Goal: Task Accomplishment & Management: Use online tool/utility

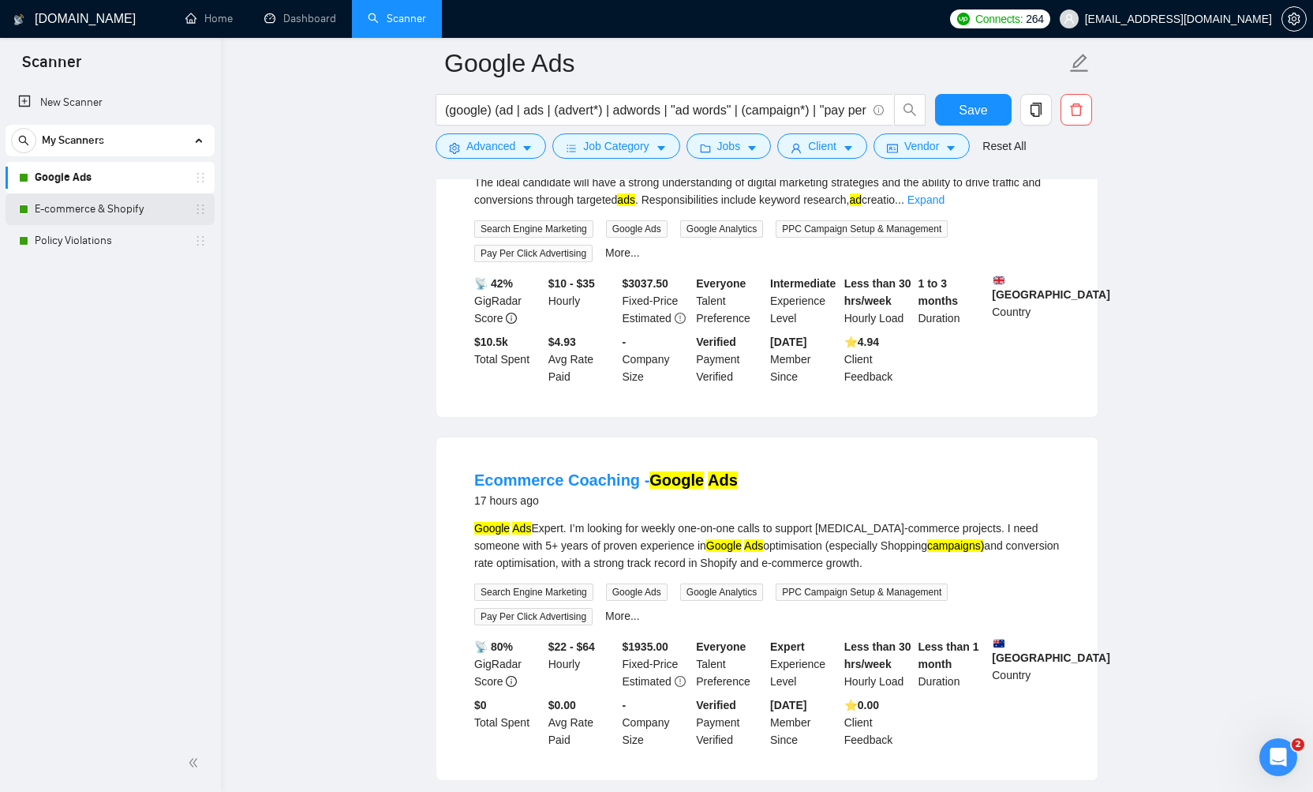
click at [76, 215] on link "E-commerce & Shopify" at bounding box center [110, 209] width 150 height 32
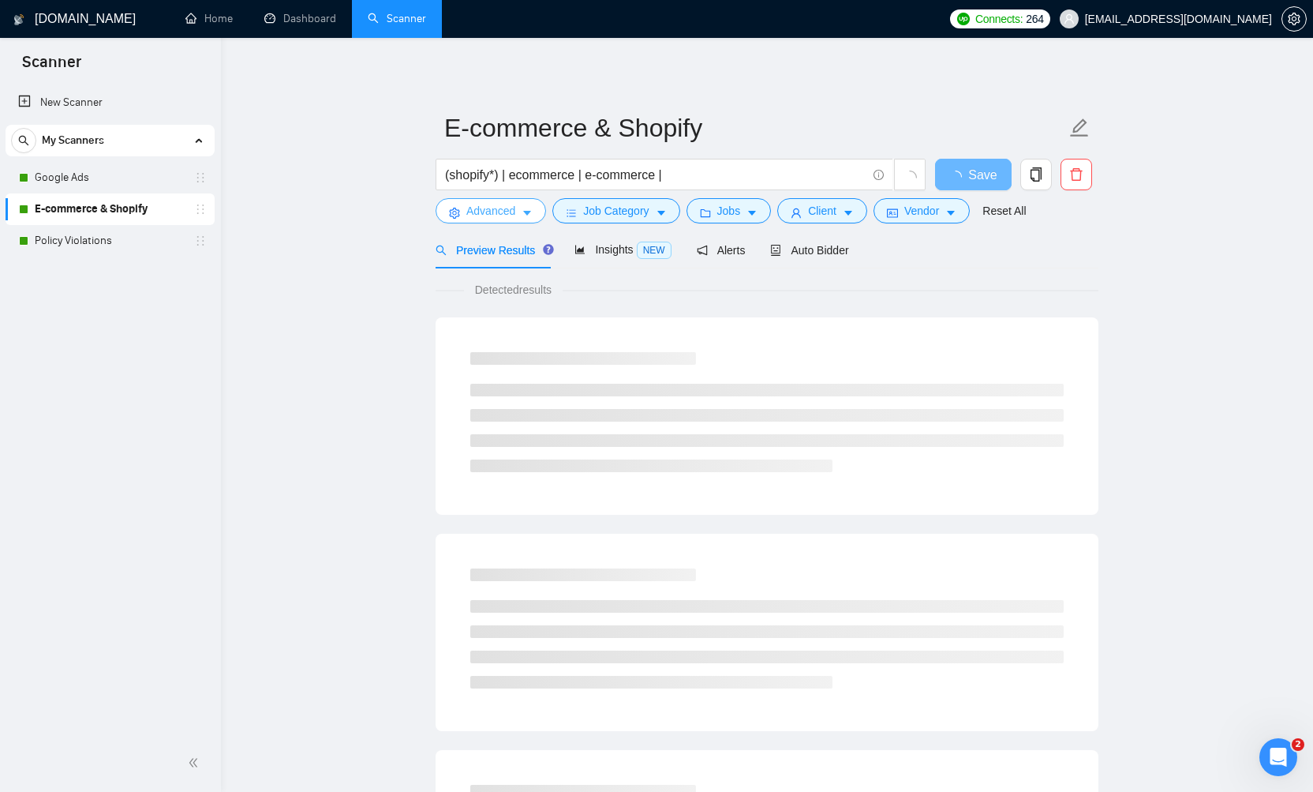
click at [526, 210] on icon "caret-down" at bounding box center [527, 213] width 11 height 11
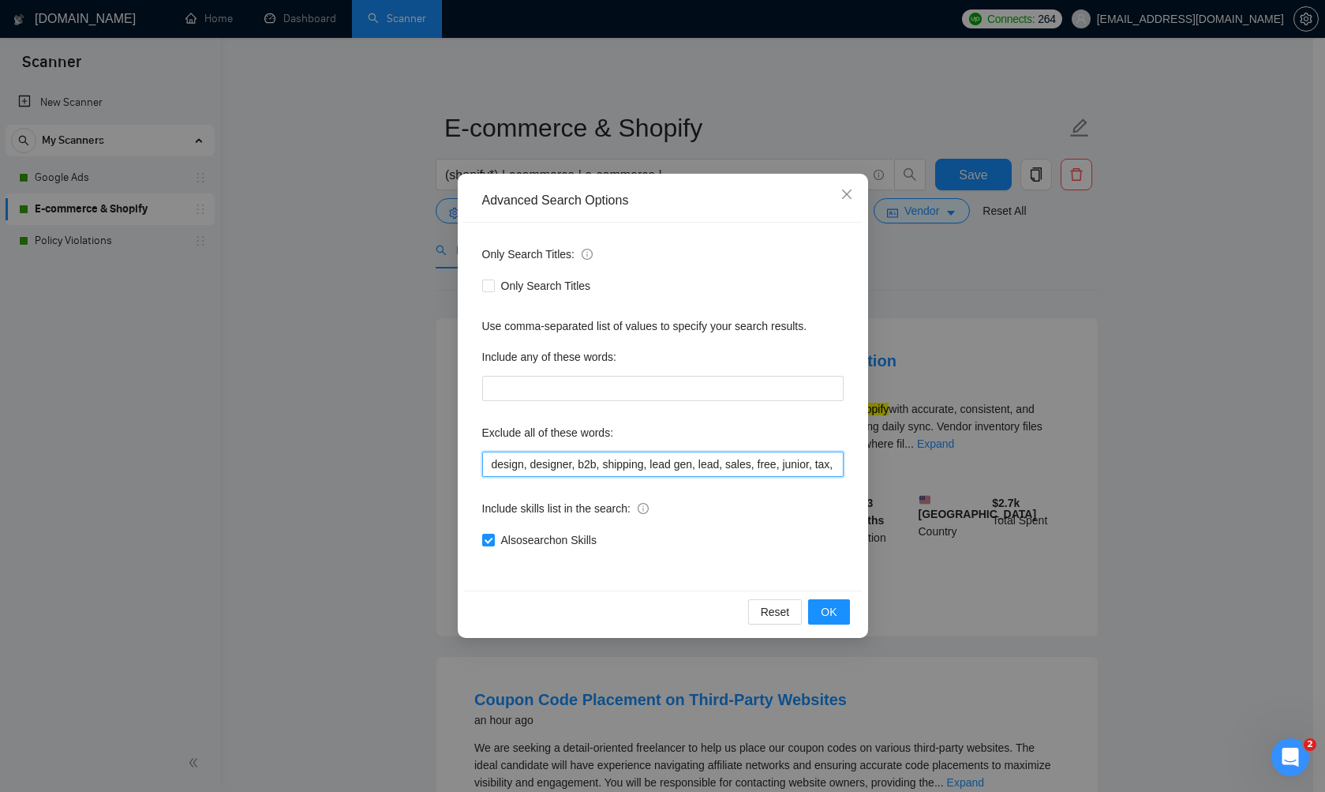
click at [662, 467] on input "design, designer, b2b, shipping, lead gen, lead, sales, free, junior, tax, cred…" at bounding box center [663, 464] width 362 height 25
drag, startPoint x: 673, startPoint y: 463, endPoint x: 930, endPoint y: 470, distance: 257.4
click at [930, 470] on div "Advanced Search Options Only Search Titles: Only Search Titles Use comma-separa…" at bounding box center [662, 396] width 1325 height 792
click at [836, 463] on input "design, designer, b2b, shipping, lead gen, lead, sales, free, junior, tax, cred…" at bounding box center [663, 464] width 362 height 25
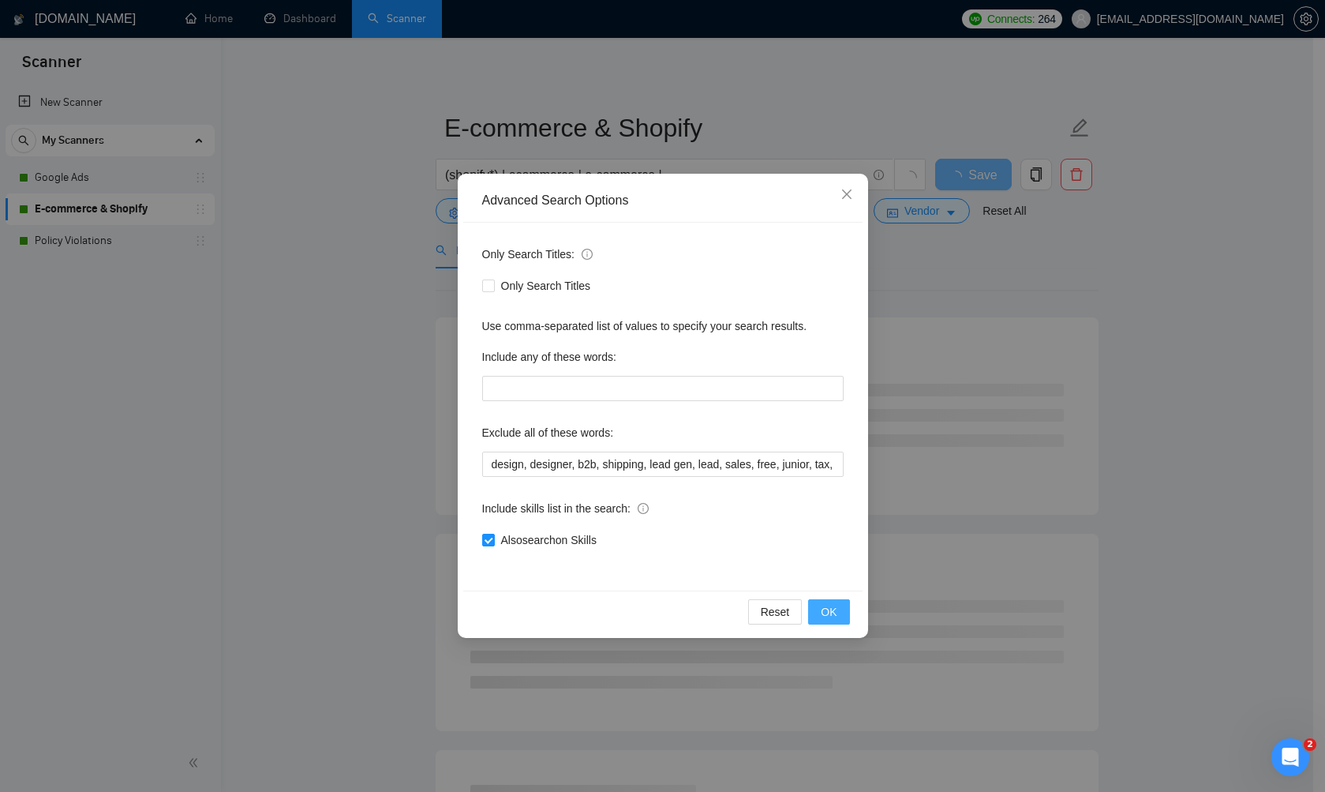
click at [829, 605] on span "OK" at bounding box center [829, 611] width 16 height 17
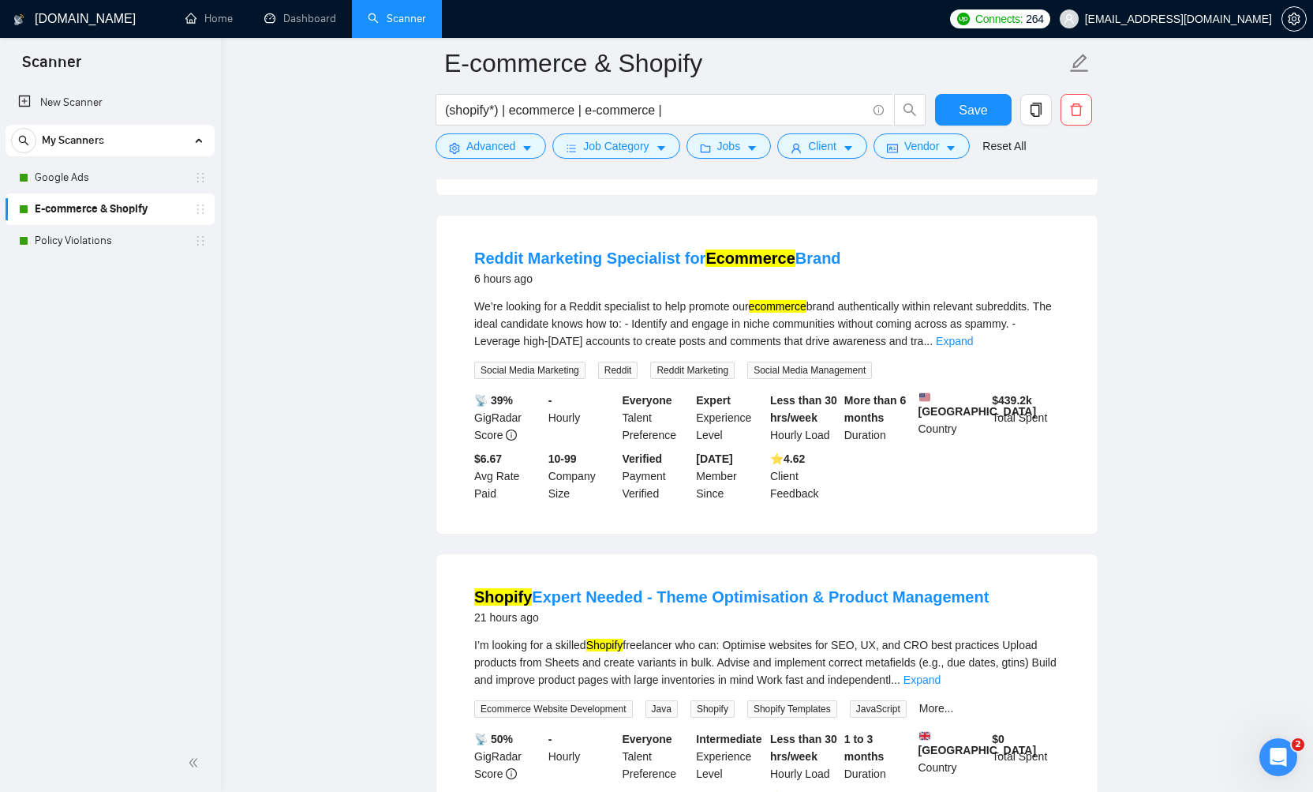
scroll to position [453, 0]
click at [601, 143] on span "Job Category" at bounding box center [616, 145] width 66 height 17
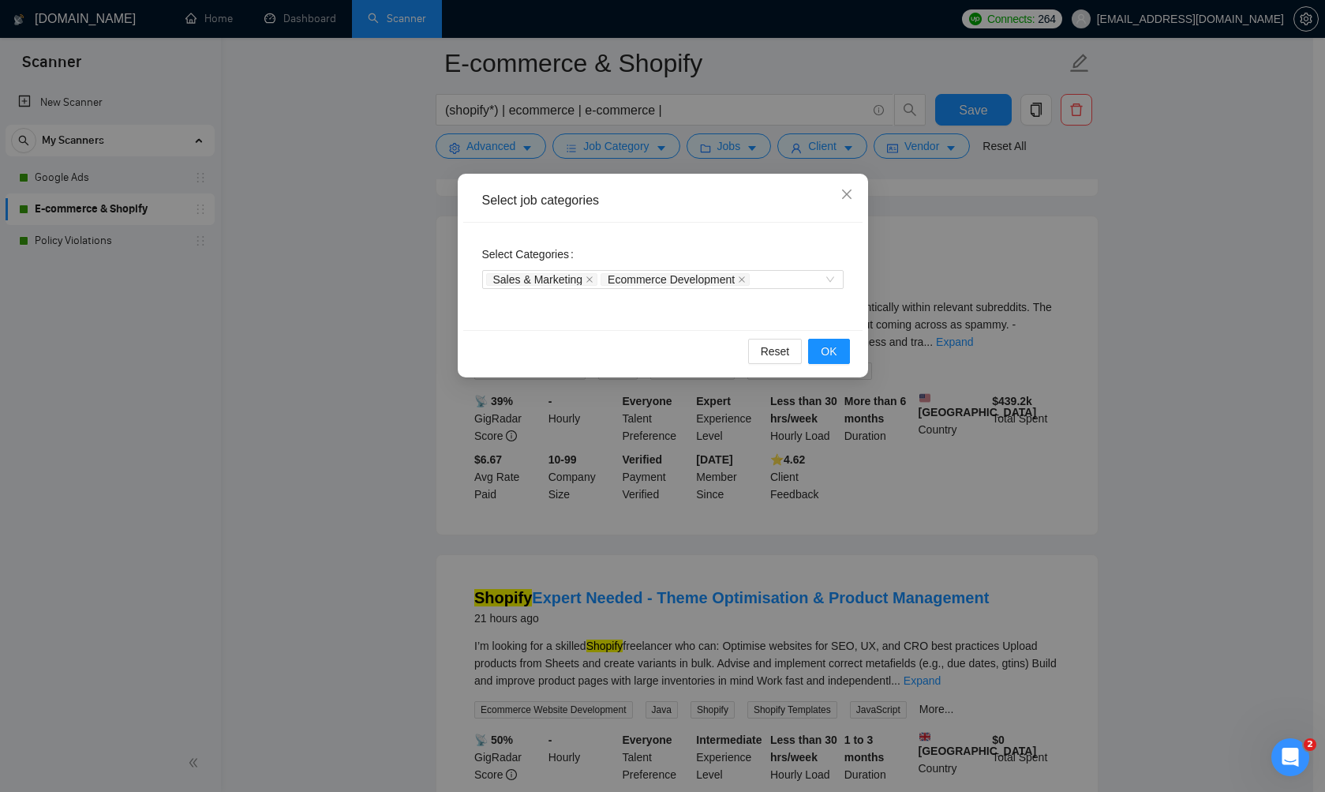
click at [415, 213] on div "Select job categories Select Categories Sales & Marketing Ecommerce Development…" at bounding box center [662, 396] width 1325 height 792
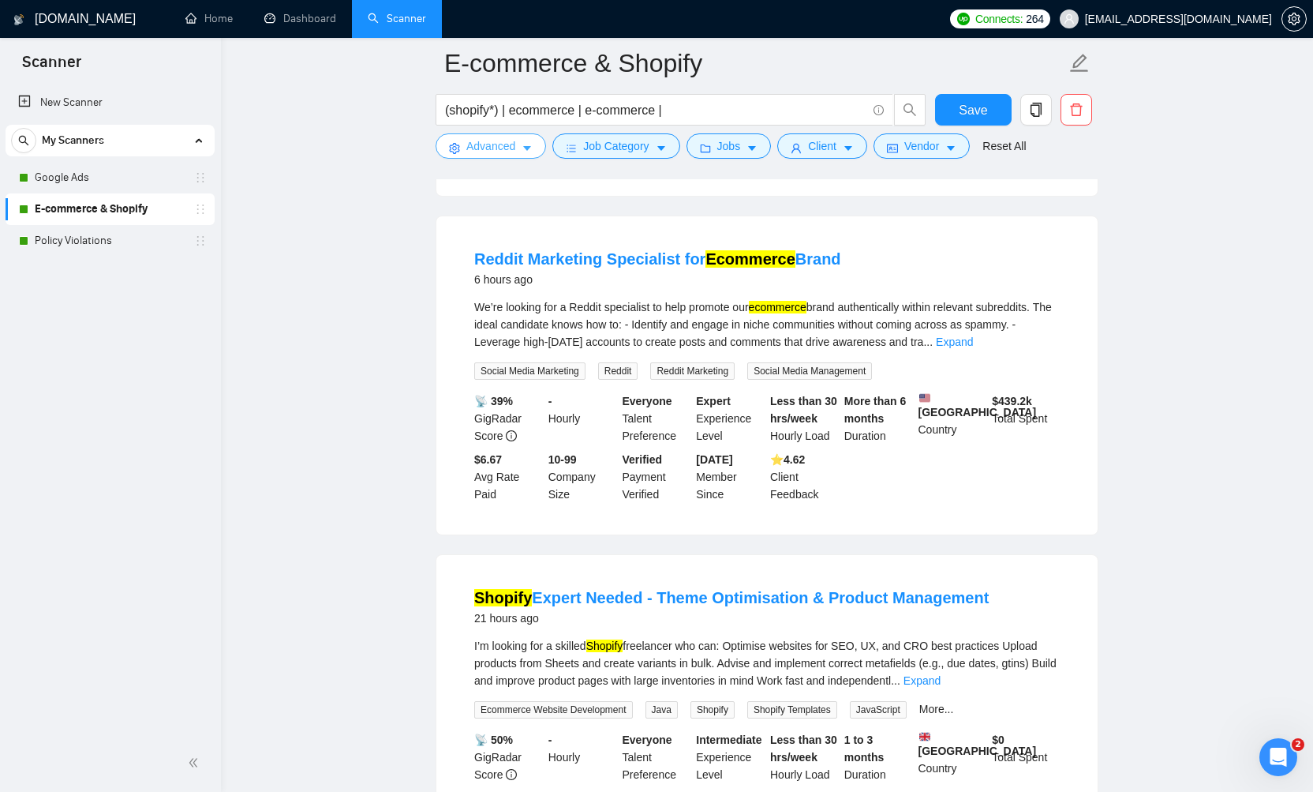
click at [529, 148] on icon "caret-down" at bounding box center [527, 149] width 8 height 5
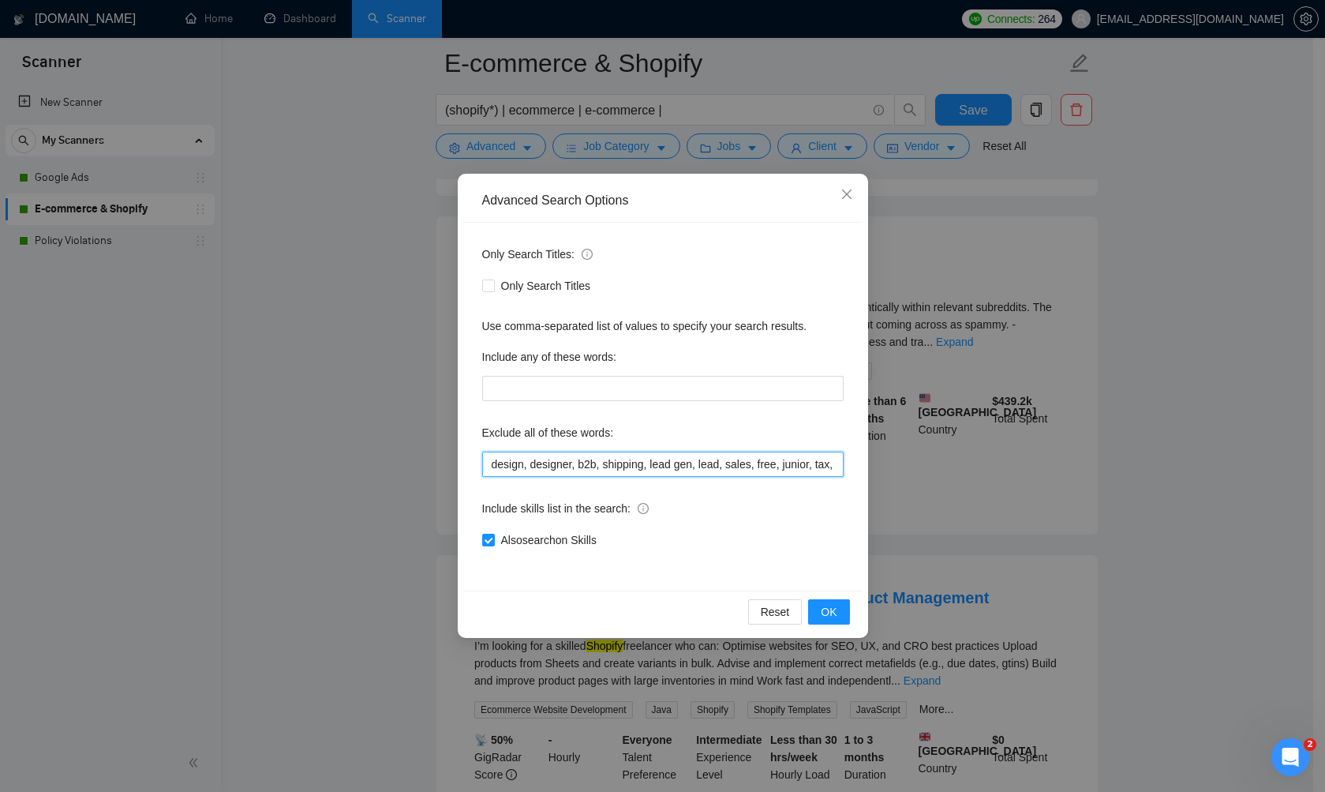
drag, startPoint x: 762, startPoint y: 467, endPoint x: 861, endPoint y: 474, distance: 99.7
click at [861, 474] on div "Only Search Titles: Only Search Titles Use comma-separated list of values to sp…" at bounding box center [662, 407] width 399 height 368
click at [766, 462] on input "design, designer, b2b, shipping, lead gen, lead, sales, free, junior, tax, cred…" at bounding box center [663, 464] width 362 height 25
drag, startPoint x: 766, startPoint y: 462, endPoint x: 860, endPoint y: 462, distance: 93.9
click at [860, 462] on div "Only Search Titles: Only Search Titles Use comma-separated list of values to sp…" at bounding box center [662, 407] width 399 height 368
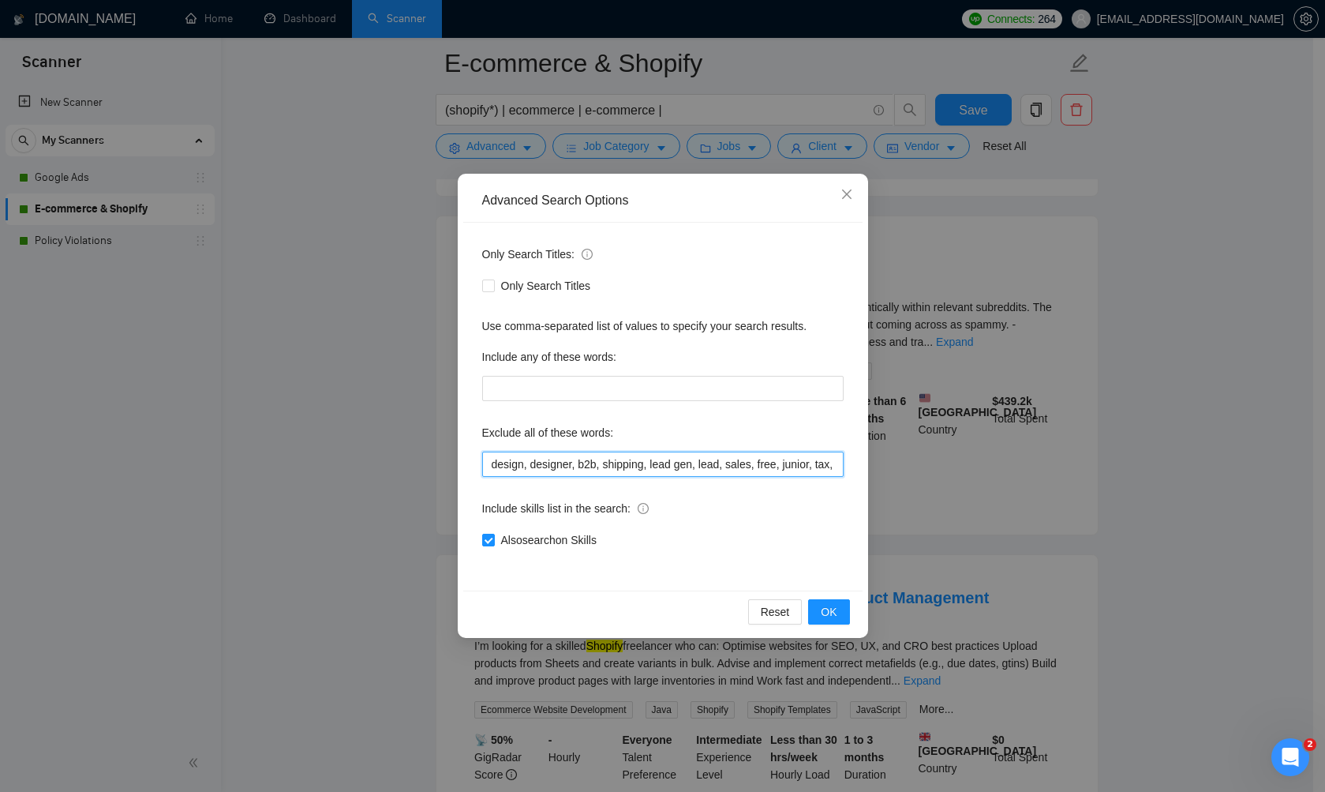
click at [635, 463] on input "design, designer, b2b, shipping, lead gen, lead, sales, free, junior, tax, cred…" at bounding box center [663, 464] width 362 height 25
drag, startPoint x: 688, startPoint y: 464, endPoint x: 873, endPoint y: 463, distance: 184.7
click at [873, 463] on div "Advanced Search Options Only Search Titles: Only Search Titles Use comma-separa…" at bounding box center [662, 396] width 1325 height 792
click at [831, 464] on input "design, designer, b2b, shipping, lead gen, lead, sales, free, junior, tax, cred…" at bounding box center [663, 464] width 362 height 25
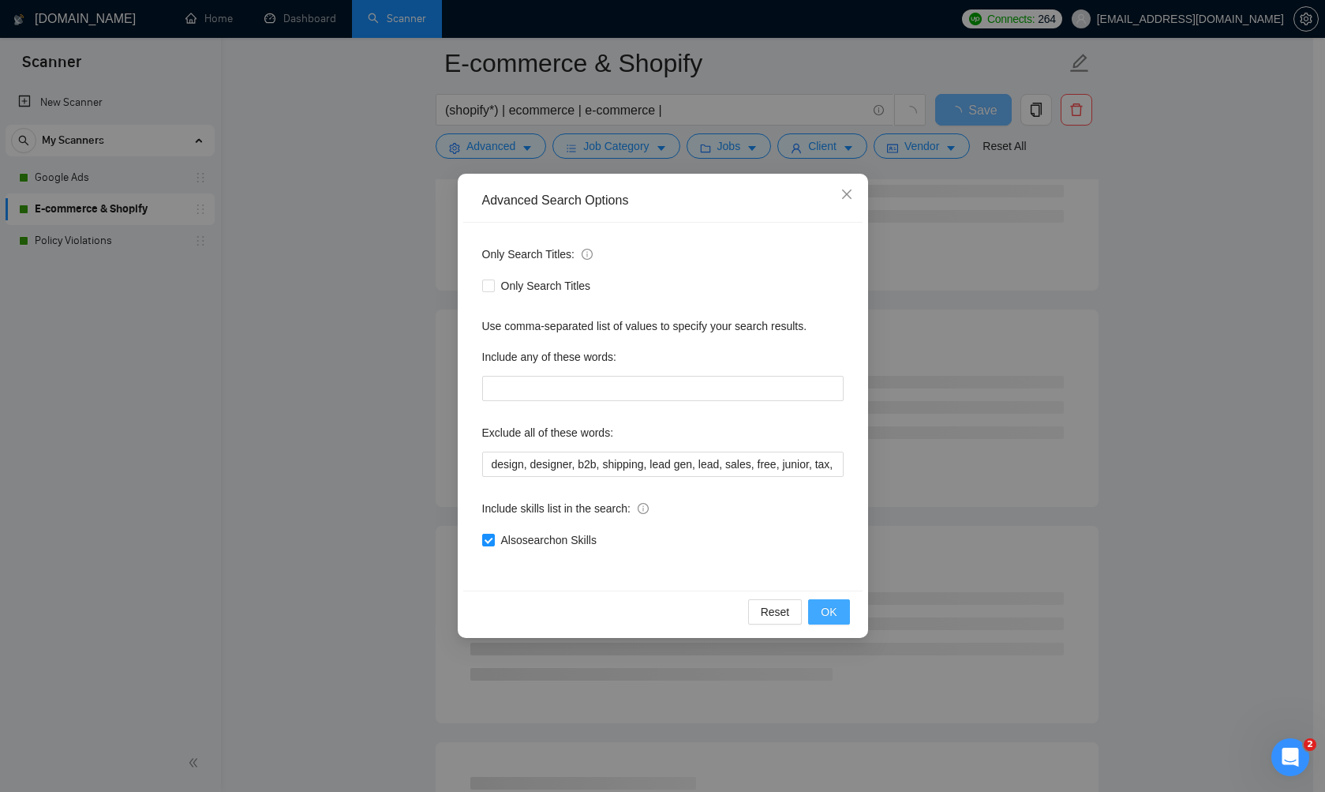
click at [836, 613] on span "OK" at bounding box center [829, 611] width 16 height 17
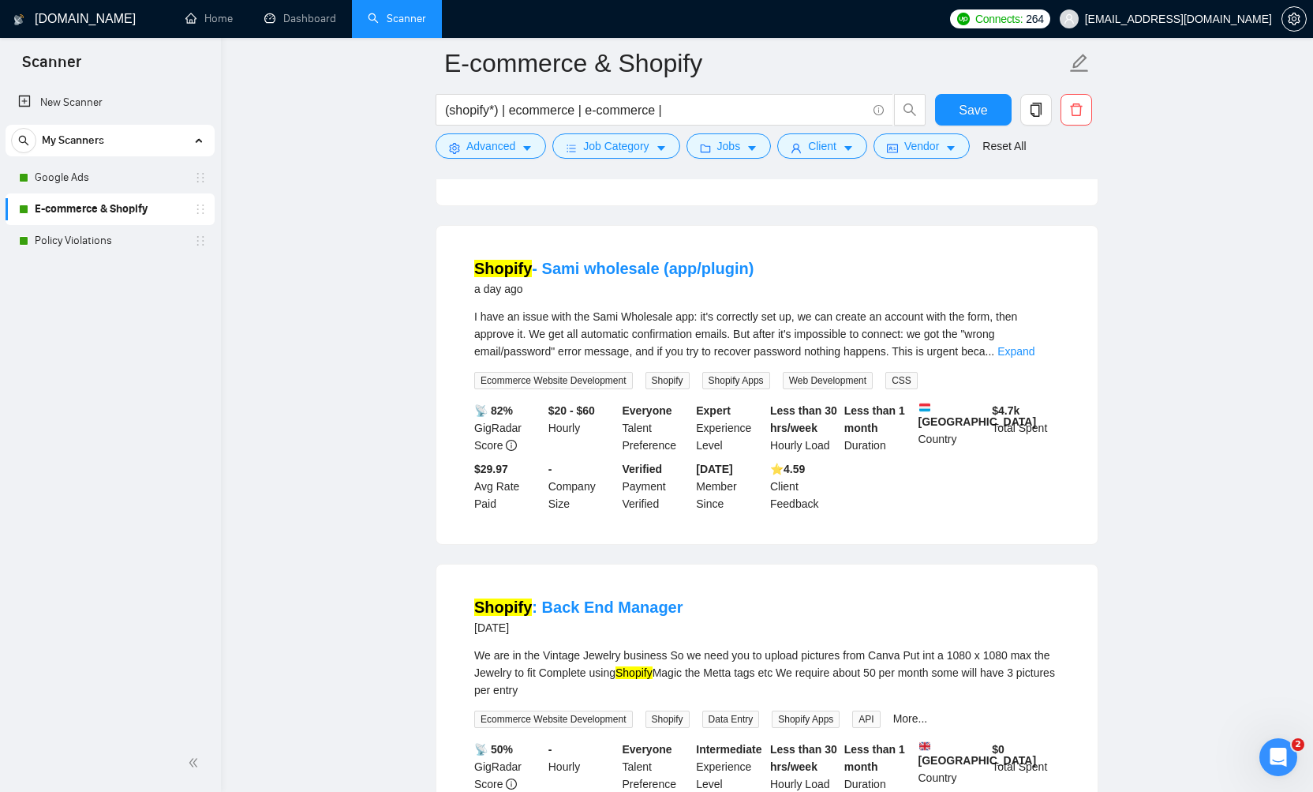
scroll to position [1118, 0]
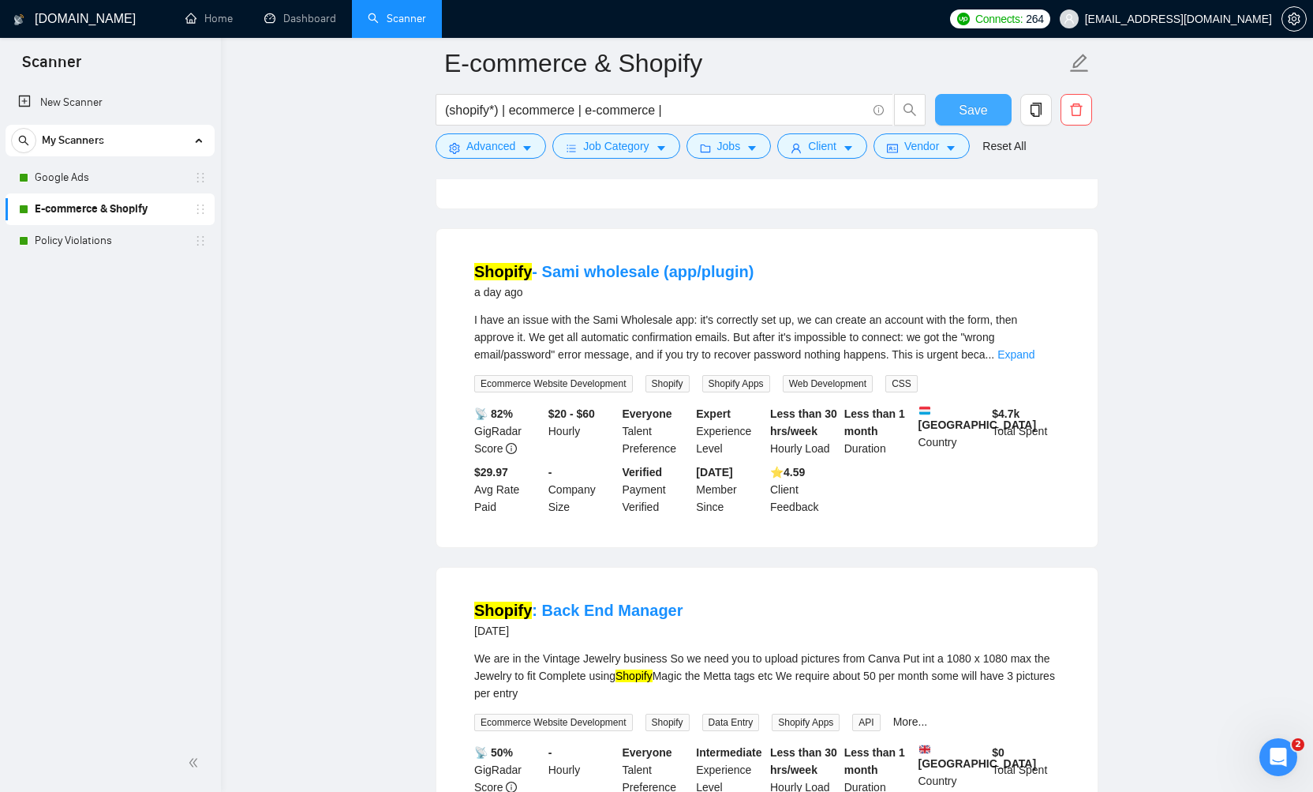
click at [987, 110] on span "Save" at bounding box center [973, 110] width 28 height 20
click at [533, 149] on icon "caret-down" at bounding box center [527, 148] width 11 height 11
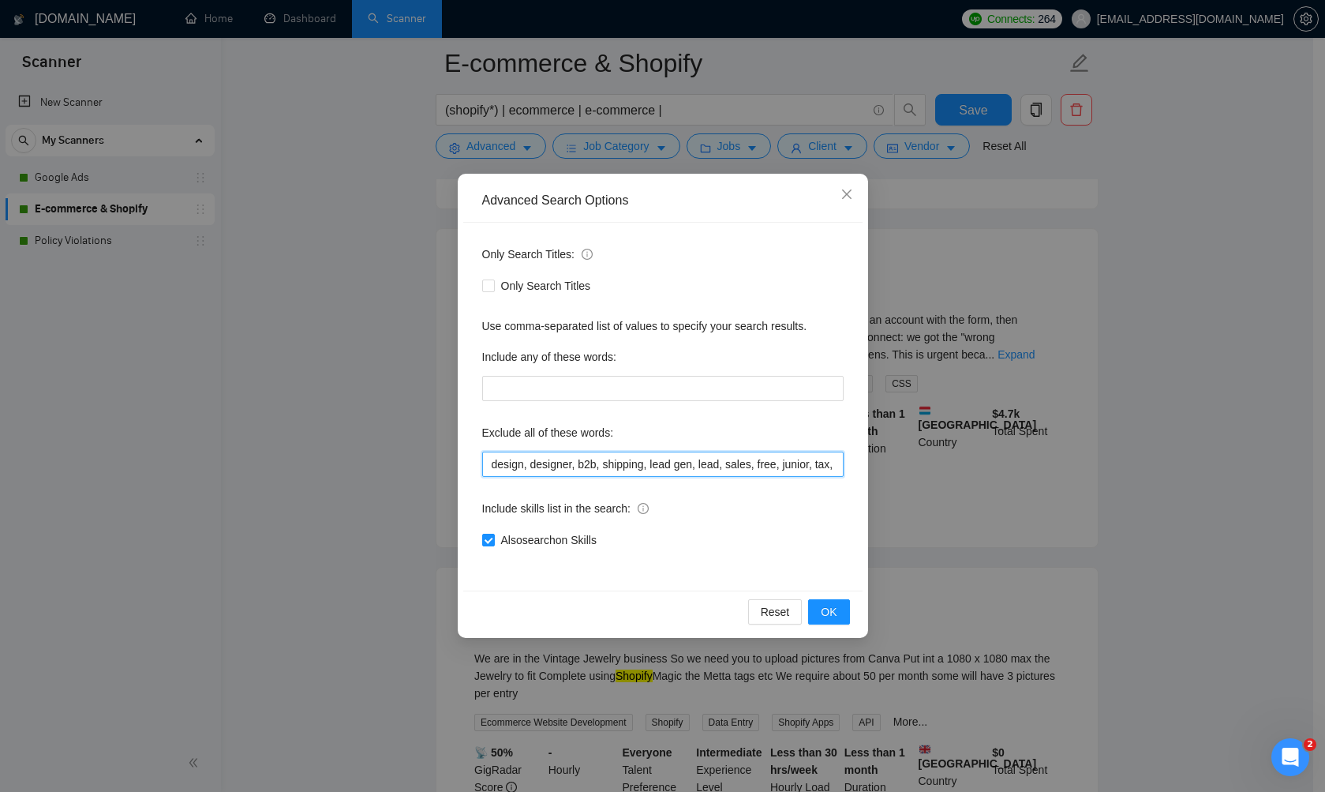
click at [751, 468] on input "design, designer, b2b, shipping, lead gen, lead, sales, free, junior, tax, cred…" at bounding box center [663, 464] width 362 height 25
drag, startPoint x: 774, startPoint y: 467, endPoint x: 920, endPoint y: 474, distance: 146.2
click at [920, 474] on div "Advanced Search Options Only Search Titles: Only Search Titles Use comma-separa…" at bounding box center [662, 396] width 1325 height 792
type input "design, designer, b2b, shipping, lead gen, lead, sales, free, junior, tax, cred…"
click at [826, 621] on button "OK" at bounding box center [828, 611] width 41 height 25
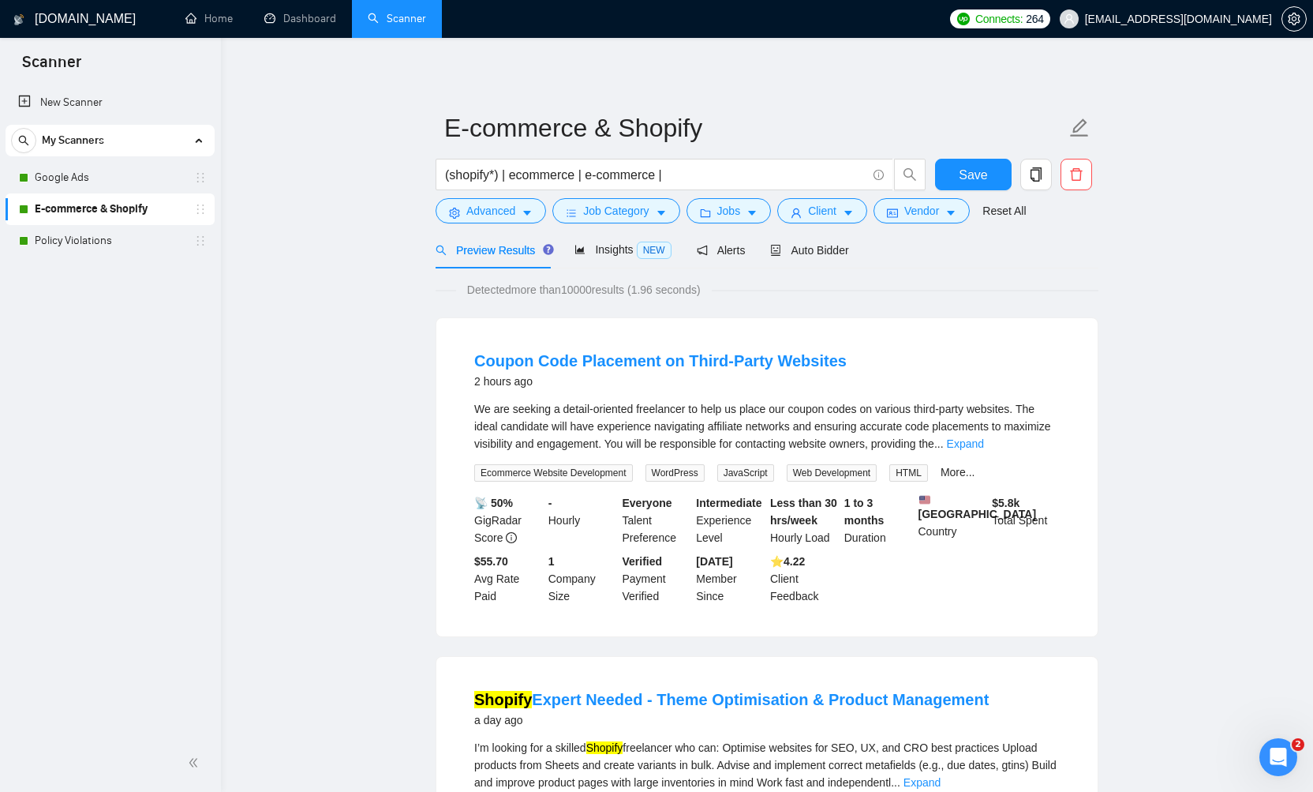
scroll to position [0, 0]
click at [988, 178] on button "Save" at bounding box center [973, 175] width 77 height 32
click at [73, 179] on link "Google Ads" at bounding box center [110, 178] width 150 height 32
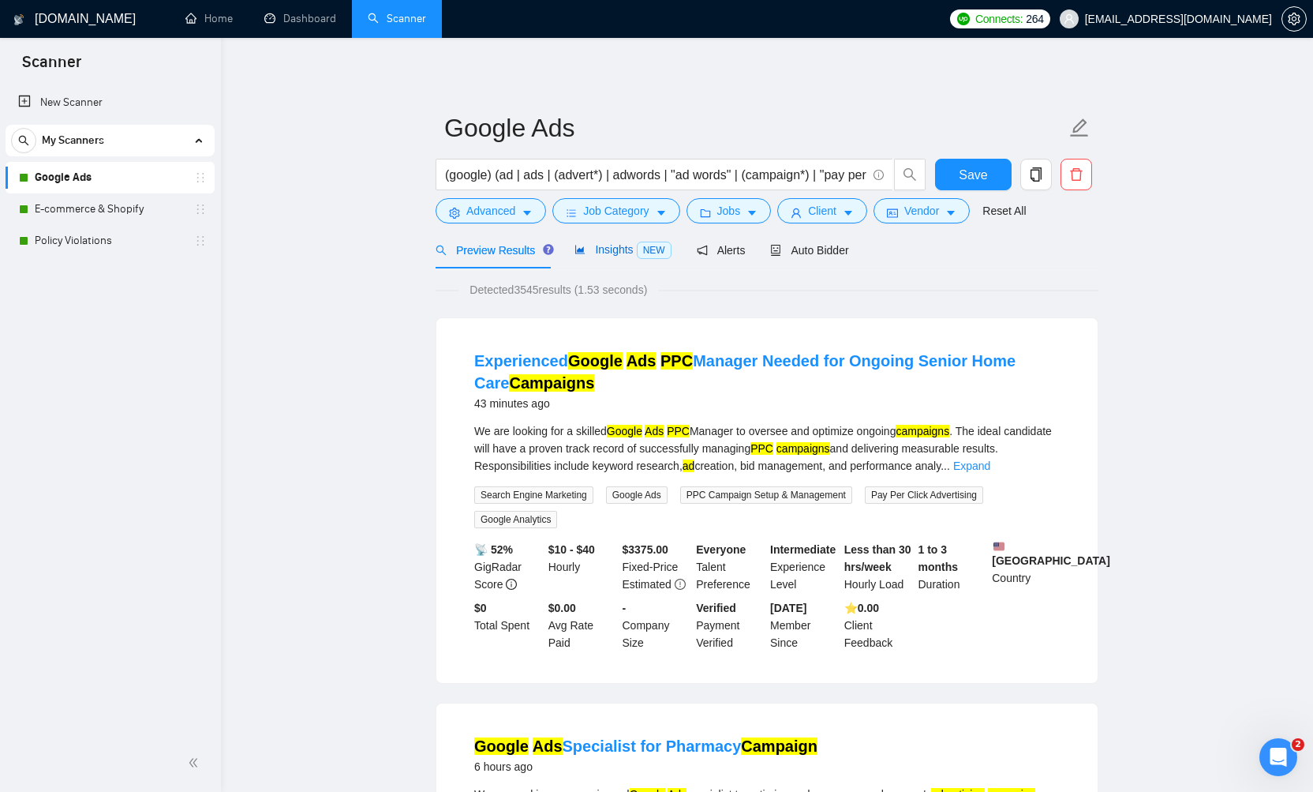
click at [624, 256] on span "Insights NEW" at bounding box center [623, 249] width 96 height 13
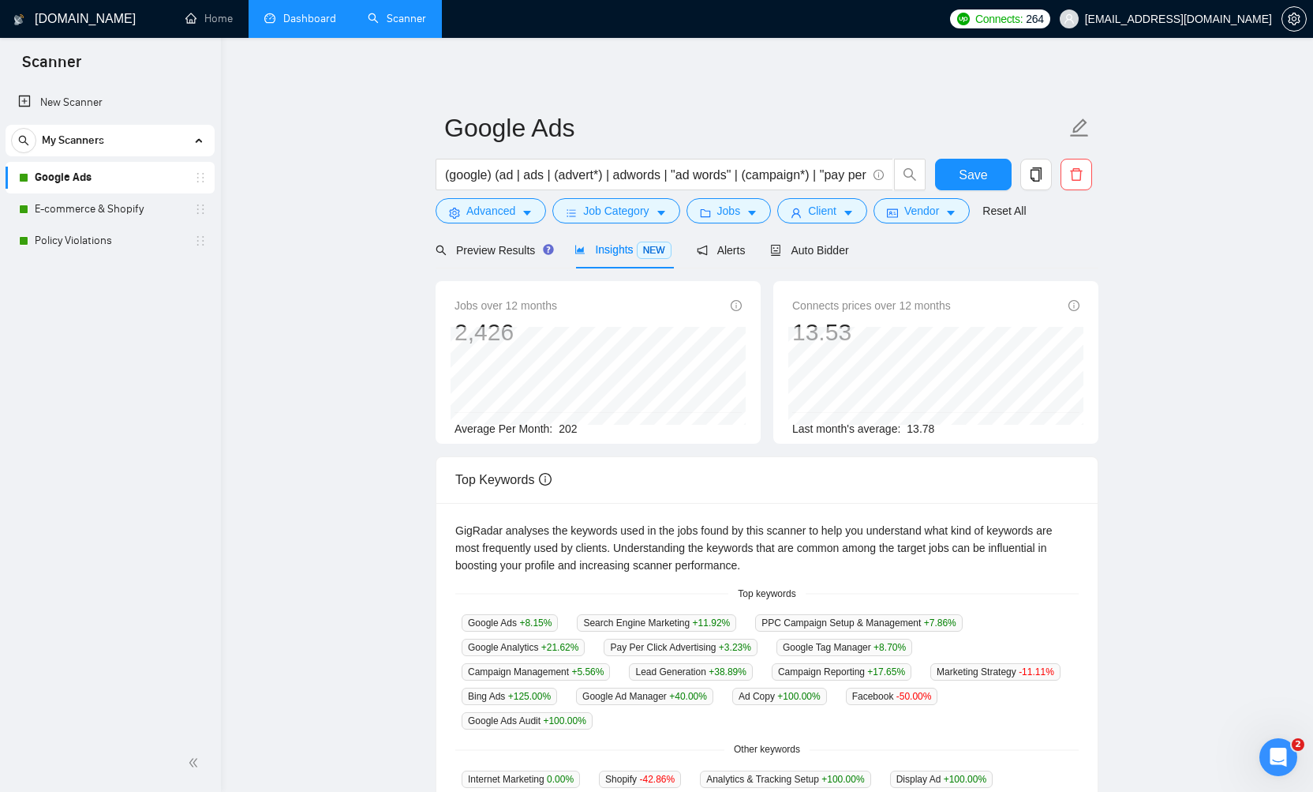
click at [301, 17] on link "Dashboard" at bounding box center [300, 18] width 72 height 13
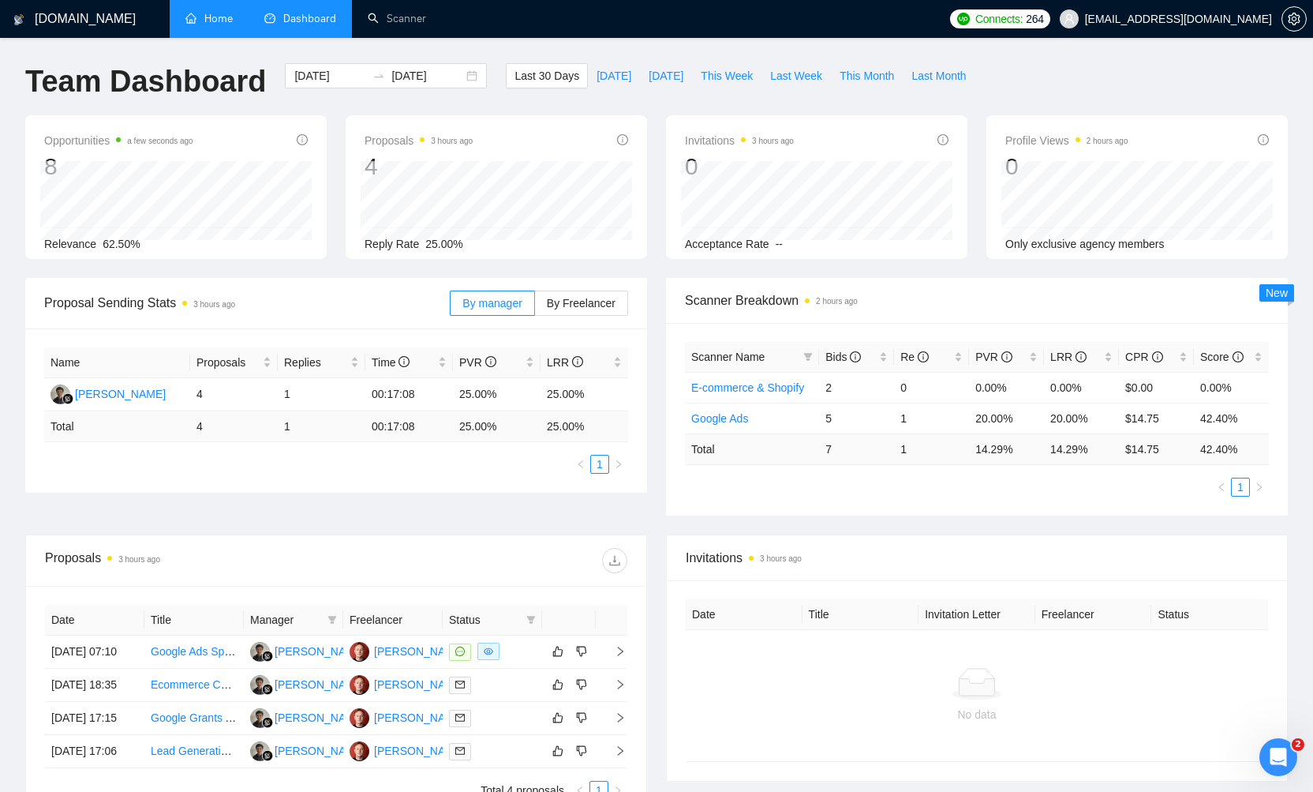
click at [215, 23] on link "Home" at bounding box center [208, 18] width 47 height 13
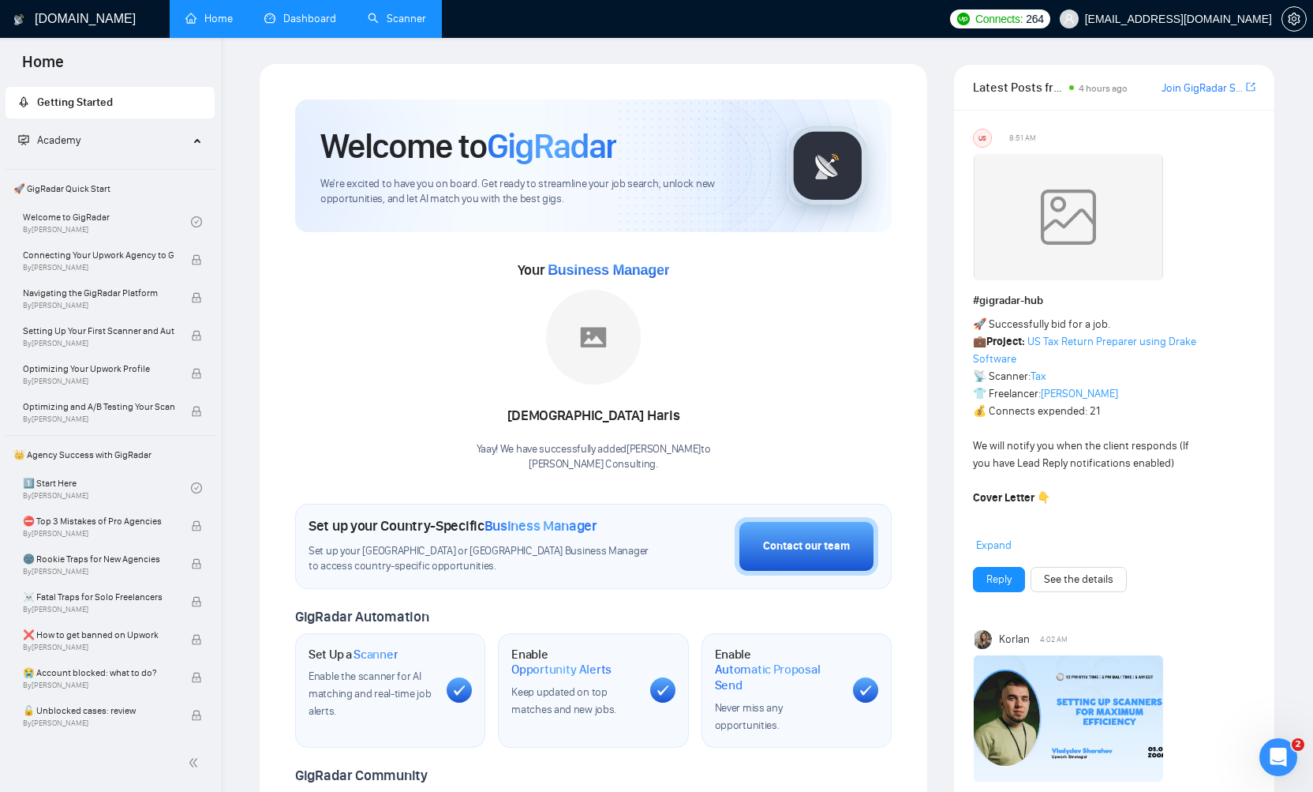
click at [410, 17] on link "Scanner" at bounding box center [397, 18] width 58 height 13
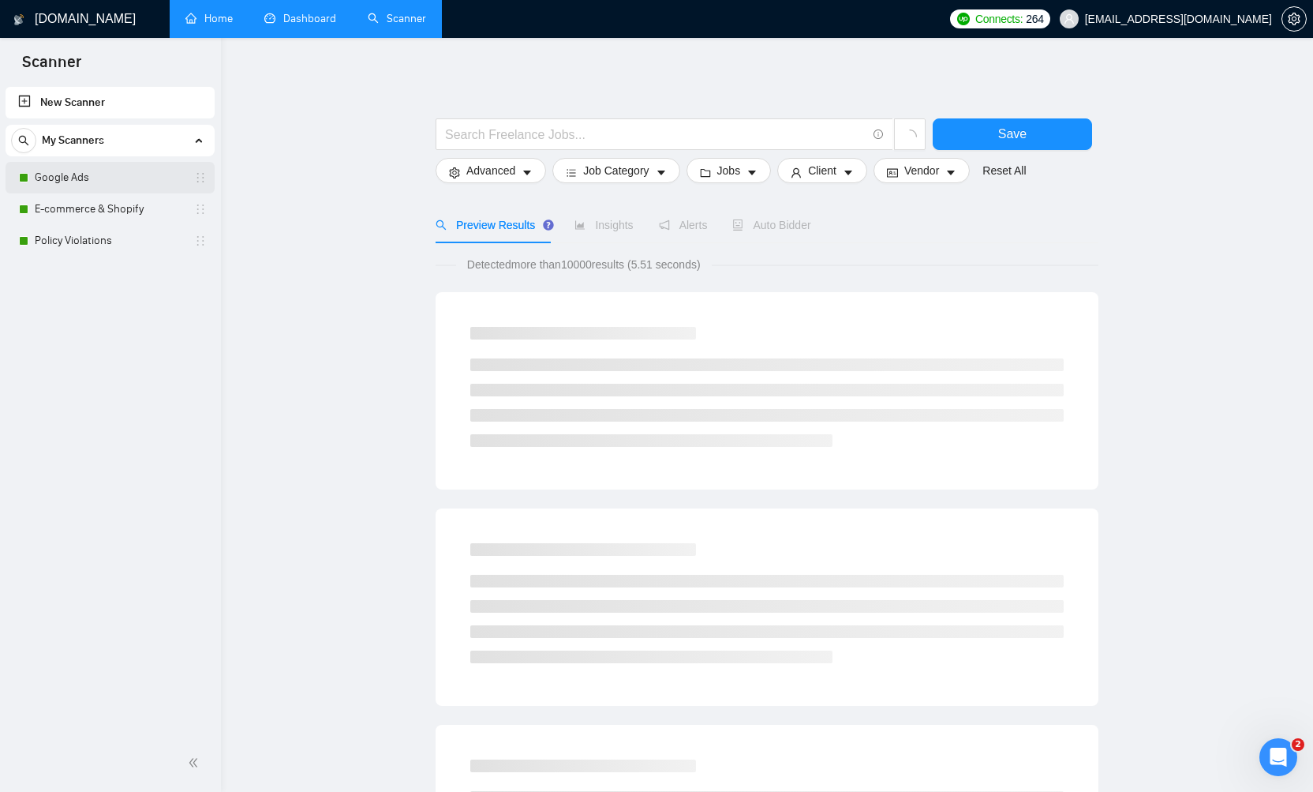
click at [74, 171] on link "Google Ads" at bounding box center [110, 178] width 150 height 32
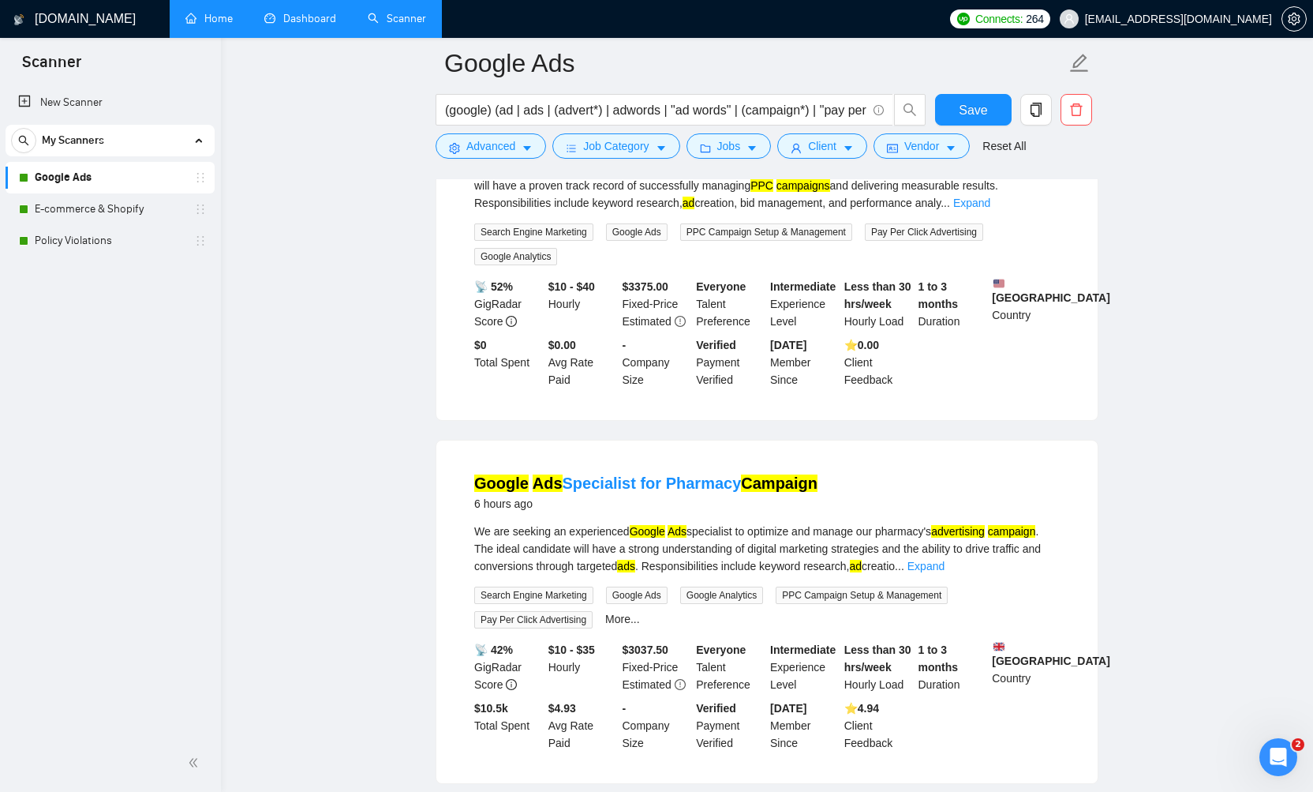
scroll to position [282, 0]
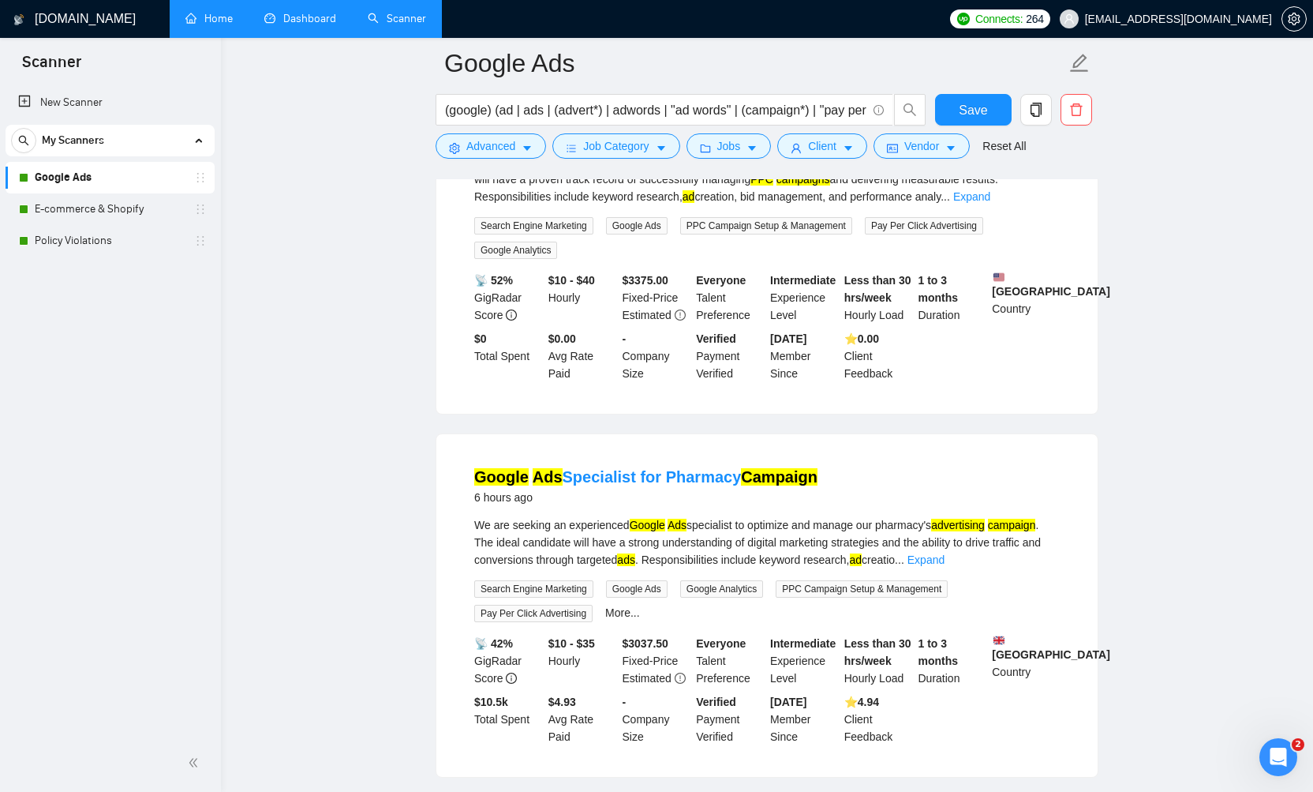
click at [300, 21] on link "Dashboard" at bounding box center [300, 18] width 72 height 13
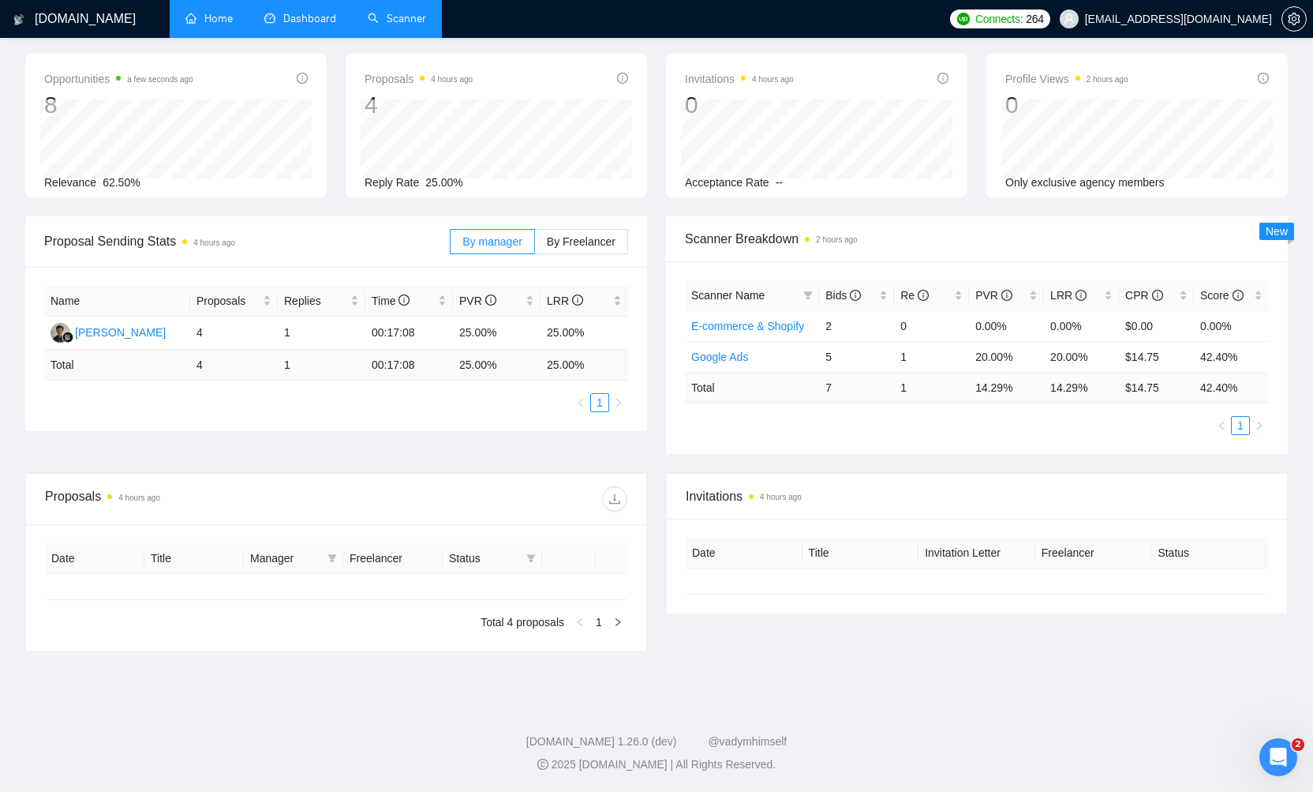
type input "[DATE]"
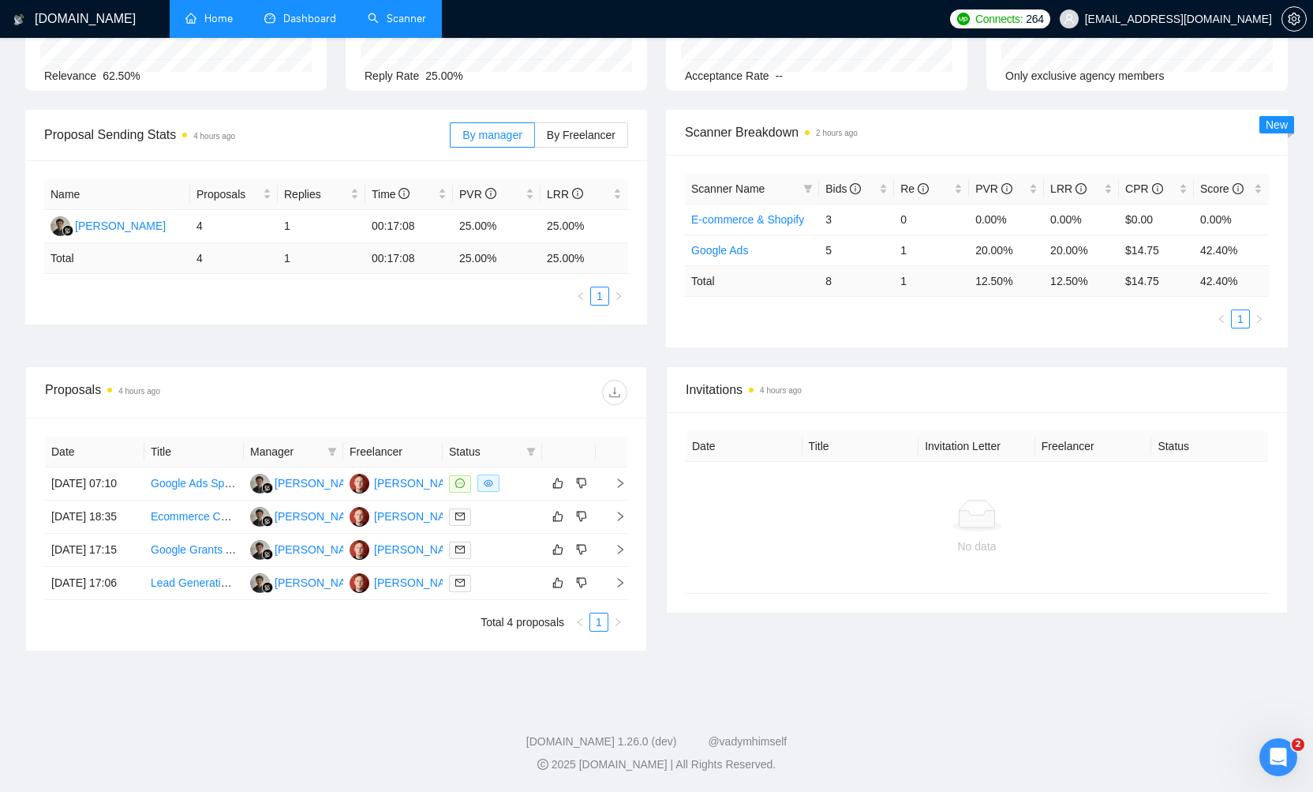
scroll to position [196, 0]
